Goal: Information Seeking & Learning: Learn about a topic

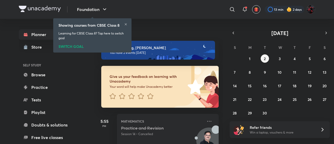
click at [126, 24] on icon at bounding box center [125, 24] width 3 height 3
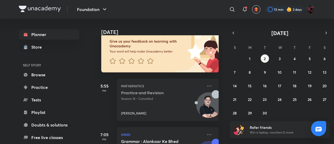
scroll to position [69, 0]
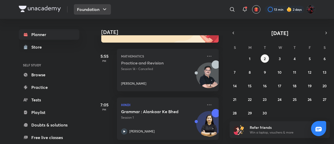
click at [104, 8] on icon "button" at bounding box center [105, 9] width 6 height 6
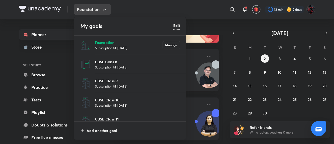
click at [113, 60] on p "CBSE Class 8" at bounding box center [137, 61] width 85 height 5
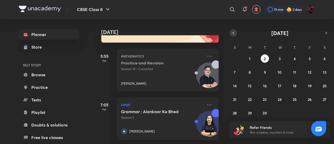
click at [235, 32] on icon "button" at bounding box center [233, 33] width 4 height 5
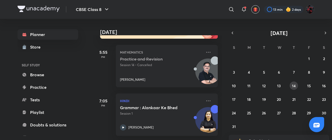
click at [291, 85] on button "14" at bounding box center [293, 85] width 8 height 8
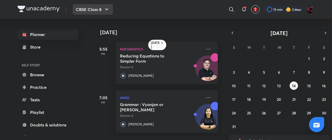
click at [99, 10] on button "CBSE Class 8" at bounding box center [93, 9] width 40 height 10
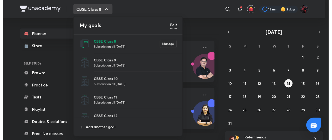
scroll to position [29, 0]
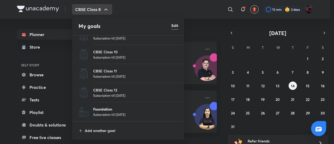
click at [107, 109] on p "Foundation" at bounding box center [135, 108] width 85 height 5
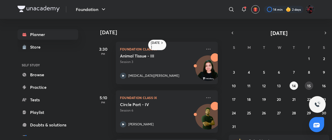
click at [307, 86] on abbr "15" at bounding box center [309, 85] width 4 height 5
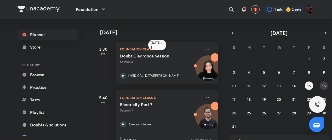
click at [323, 83] on abbr "16" at bounding box center [324, 85] width 4 height 5
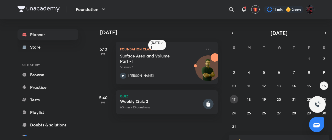
click at [233, 97] on abbr "17" at bounding box center [233, 99] width 3 height 5
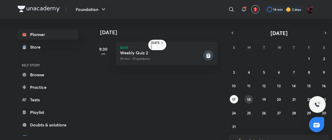
click at [251, 98] on button "18" at bounding box center [248, 99] width 8 height 8
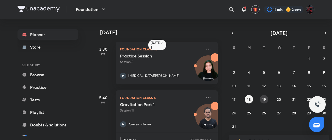
click at [266, 98] on button "19" at bounding box center [264, 99] width 8 height 8
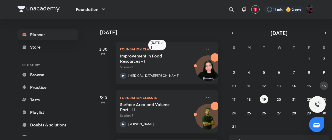
click at [323, 86] on abbr "16" at bounding box center [324, 85] width 4 height 5
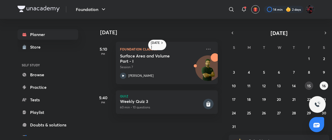
click at [307, 85] on abbr "15" at bounding box center [309, 85] width 4 height 5
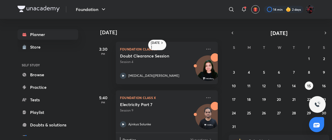
click at [258, 86] on div "27 28 29 30 31 1 2 3 4 5 6 7 8 9 10 11 12 13 14 15 16 17 18 19 20 21 22 23 24 2…" at bounding box center [278, 92] width 100 height 76
click at [262, 84] on abbr "12" at bounding box center [263, 85] width 3 height 5
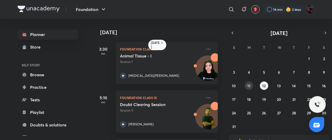
click at [248, 84] on abbr "11" at bounding box center [248, 85] width 3 height 5
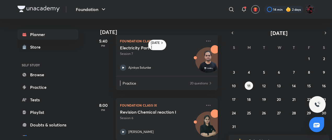
scroll to position [13, 0]
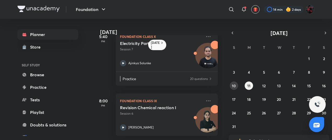
click at [234, 84] on abbr "10" at bounding box center [234, 85] width 4 height 5
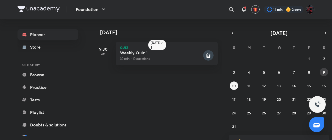
click at [324, 70] on abbr "9" at bounding box center [324, 72] width 2 height 5
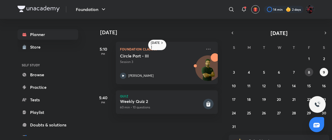
click at [308, 72] on abbr "8" at bounding box center [309, 72] width 2 height 5
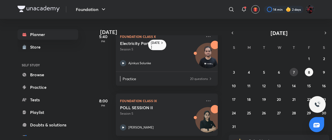
click at [295, 69] on button "7" at bounding box center [293, 72] width 8 height 8
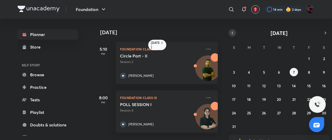
click at [234, 32] on icon "button" at bounding box center [232, 33] width 4 height 5
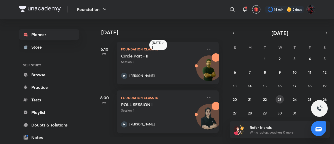
click at [277, 98] on button "23" at bounding box center [280, 99] width 8 height 8
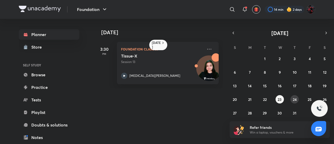
click at [295, 99] on abbr "24" at bounding box center [295, 99] width 4 height 5
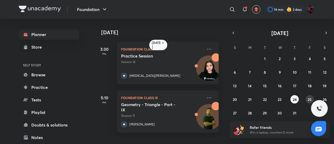
click at [308, 98] on abbr "25" at bounding box center [310, 99] width 4 height 5
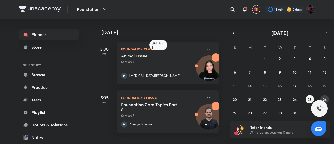
click at [327, 98] on abbr "26" at bounding box center [325, 99] width 4 height 5
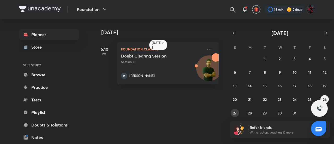
click at [238, 112] on button "27" at bounding box center [235, 113] width 8 height 8
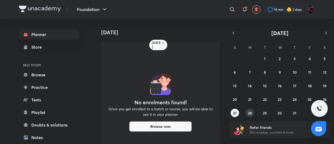
click at [251, 112] on abbr "28" at bounding box center [250, 112] width 4 height 5
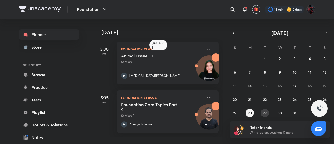
click at [263, 112] on abbr "29" at bounding box center [265, 112] width 4 height 5
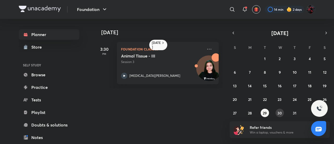
click at [278, 112] on abbr "30" at bounding box center [280, 112] width 4 height 5
click at [292, 112] on button "31" at bounding box center [295, 113] width 8 height 8
click at [326, 35] on icon "button" at bounding box center [326, 33] width 4 height 5
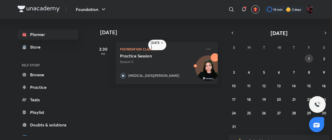
click at [311, 59] on button "1" at bounding box center [308, 58] width 8 height 8
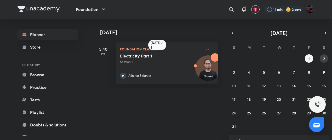
click at [324, 60] on abbr "2" at bounding box center [324, 58] width 2 height 5
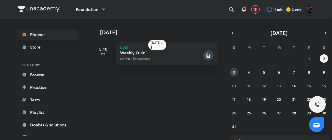
click at [235, 69] on button "3" at bounding box center [234, 72] width 8 height 8
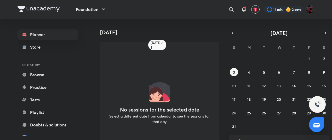
click at [254, 71] on div "27 28 29 30 31 1 2 3 4 5 6 7 8 9 10 11 12 13 14 15 16 17 18 19 20 21 22 23 24 2…" at bounding box center [278, 92] width 100 height 76
click at [249, 73] on abbr "4" at bounding box center [249, 72] width 2 height 5
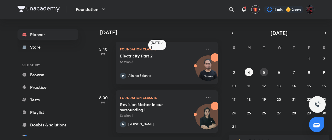
click at [265, 72] on button "5" at bounding box center [264, 72] width 8 height 8
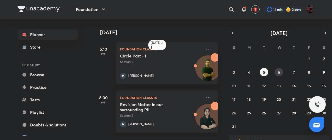
click at [281, 72] on button "6" at bounding box center [278, 72] width 8 height 8
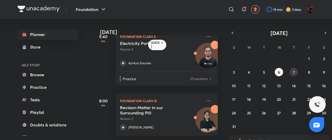
click at [291, 73] on button "7" at bounding box center [293, 72] width 8 height 8
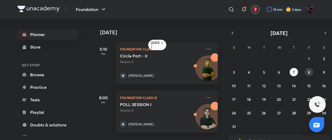
click at [307, 74] on button "8" at bounding box center [308, 72] width 8 height 8
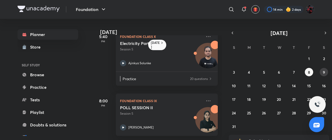
click at [323, 73] on abbr "9" at bounding box center [324, 72] width 2 height 5
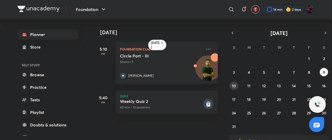
click at [237, 84] on button "10" at bounding box center [234, 85] width 8 height 8
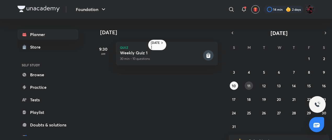
click at [250, 84] on abbr "11" at bounding box center [248, 85] width 3 height 5
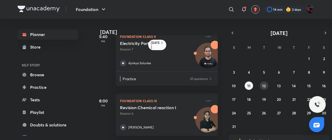
click at [261, 86] on button "12" at bounding box center [264, 85] width 8 height 8
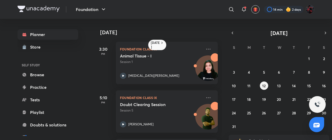
click at [228, 32] on div "[DATE] 3:30 PM Foundation Class IX Animal Tissue - I Session 1 [MEDICAL_DATA][P…" at bounding box center [212, 79] width 238 height 121
click at [231, 34] on icon "button" at bounding box center [232, 33] width 4 height 5
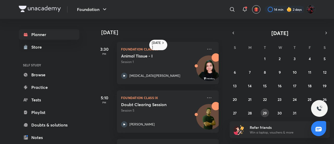
click at [266, 111] on abbr "29" at bounding box center [265, 112] width 4 height 5
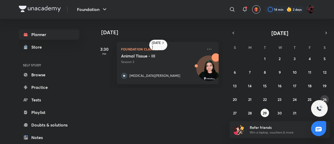
click at [325, 97] on abbr "26" at bounding box center [325, 99] width 4 height 5
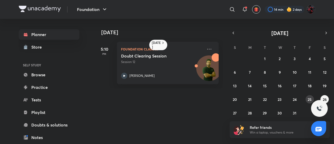
click at [308, 97] on abbr "25" at bounding box center [310, 99] width 4 height 5
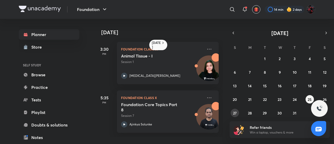
click at [234, 114] on abbr "27" at bounding box center [235, 112] width 4 height 5
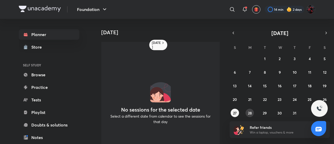
click at [249, 112] on abbr "28" at bounding box center [250, 112] width 4 height 5
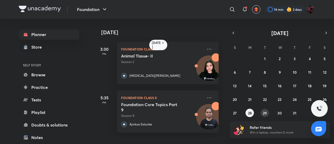
click at [266, 112] on abbr "29" at bounding box center [265, 112] width 4 height 5
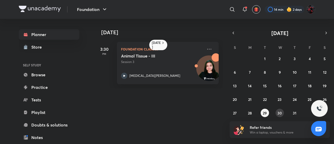
click at [281, 113] on abbr "30" at bounding box center [280, 112] width 4 height 5
click at [294, 114] on abbr "31" at bounding box center [295, 112] width 4 height 5
click at [325, 30] on button "button" at bounding box center [326, 32] width 7 height 7
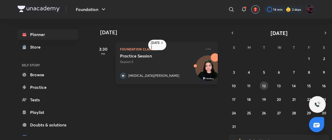
click at [264, 86] on abbr "12" at bounding box center [263, 85] width 3 height 5
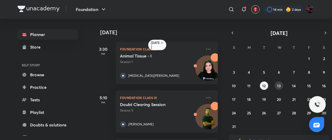
click at [283, 86] on div "27 28 29 30 31 1 2 3 4 5 6 7 8 9 10 11 12 13 14 15 16 17 18 19 20 21 22 23 24 2…" at bounding box center [278, 92] width 100 height 76
click at [280, 85] on abbr "13" at bounding box center [279, 85] width 4 height 5
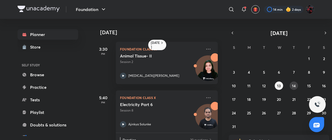
click at [294, 87] on abbr "14" at bounding box center [294, 85] width 4 height 5
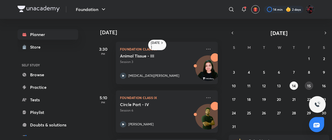
click at [309, 85] on abbr "15" at bounding box center [309, 85] width 4 height 5
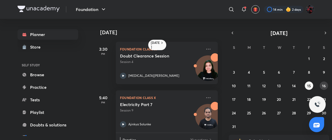
click at [324, 85] on abbr "16" at bounding box center [324, 85] width 4 height 5
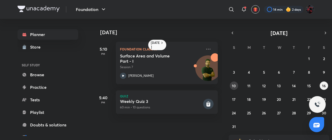
click at [236, 87] on button "10" at bounding box center [234, 85] width 8 height 8
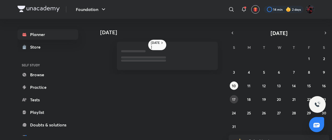
click at [236, 97] on button "17" at bounding box center [234, 99] width 8 height 8
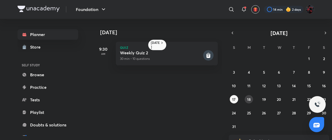
click at [249, 98] on abbr "18" at bounding box center [249, 99] width 4 height 5
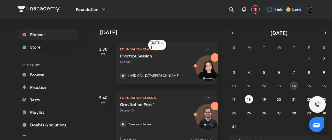
click at [292, 83] on button "14" at bounding box center [293, 85] width 8 height 8
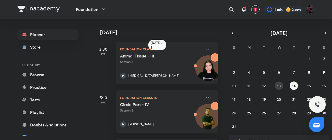
click at [281, 84] on button "13" at bounding box center [278, 85] width 8 height 8
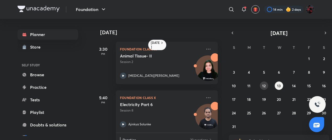
click at [261, 84] on button "12" at bounding box center [264, 85] width 8 height 8
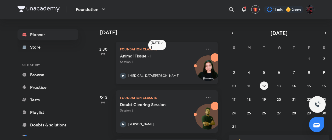
click at [125, 75] on icon at bounding box center [123, 76] width 6 height 6
click at [295, 85] on abbr "14" at bounding box center [294, 85] width 4 height 5
click at [310, 87] on abbr "15" at bounding box center [309, 85] width 4 height 5
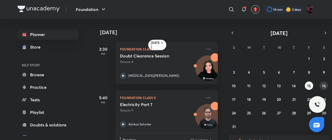
click at [323, 85] on abbr "16" at bounding box center [324, 85] width 4 height 5
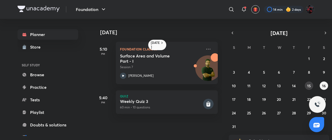
click at [310, 86] on button "15" at bounding box center [308, 85] width 8 height 8
